Goal: Find specific page/section: Find specific page/section

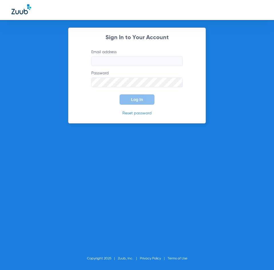
type input "[PERSON_NAME][EMAIL_ADDRESS][DOMAIN_NAME]"
click at [145, 97] on button "Log In" at bounding box center [137, 99] width 35 height 10
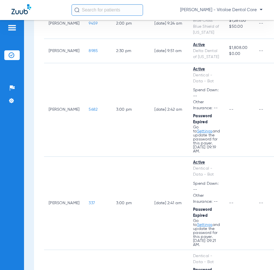
scroll to position [1344, 0]
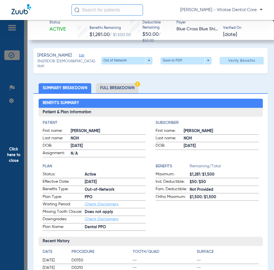
click at [17, 152] on span "Click here to close" at bounding box center [13, 155] width 27 height 270
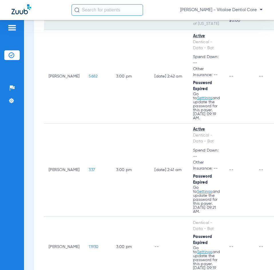
click at [89, 20] on span "8985" at bounding box center [93, 18] width 9 height 4
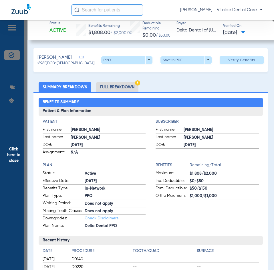
click at [10, 158] on span "Click here to close" at bounding box center [13, 155] width 27 height 270
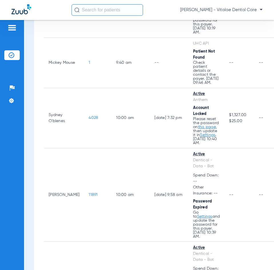
scroll to position [0, 0]
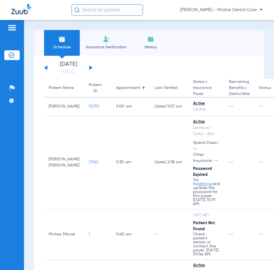
click at [89, 69] on div "Monday 06-09-2025 Tuesday 06-10-2025 Wednesday 06-11-2025 Thursday 06-12-2025 F…" at bounding box center [68, 67] width 49 height 13
click at [90, 68] on button at bounding box center [90, 67] width 3 height 4
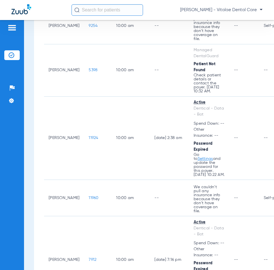
scroll to position [372, 0]
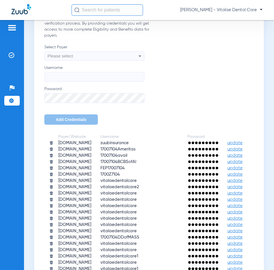
scroll to position [172, 0]
